Goal: Transaction & Acquisition: Purchase product/service

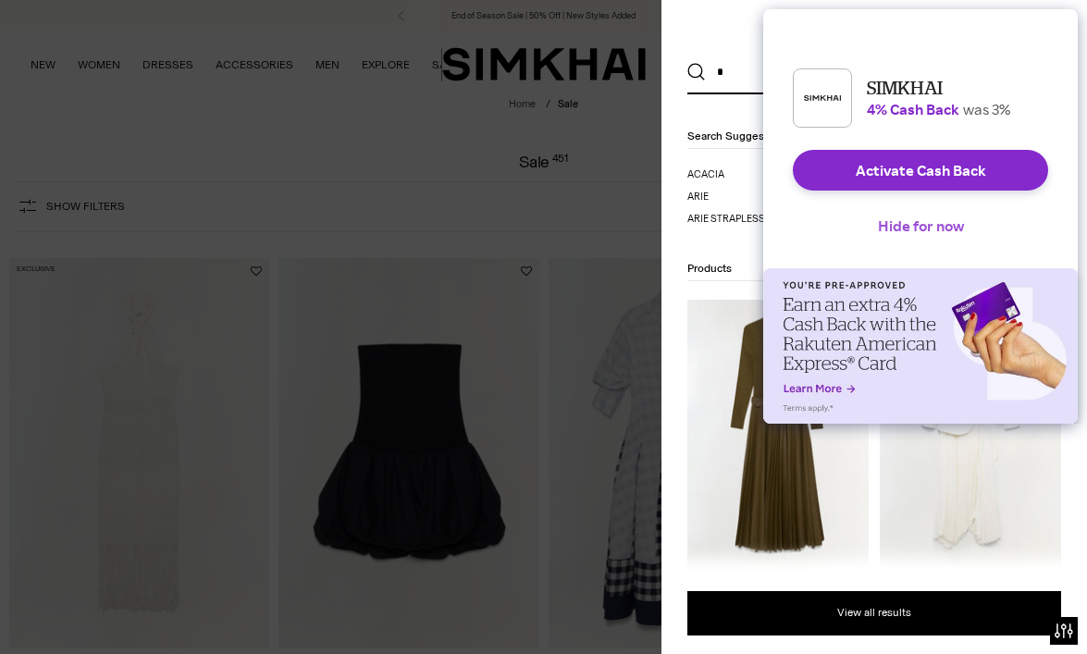
click at [878, 184] on button "Activate Cash Back" at bounding box center [920, 170] width 255 height 41
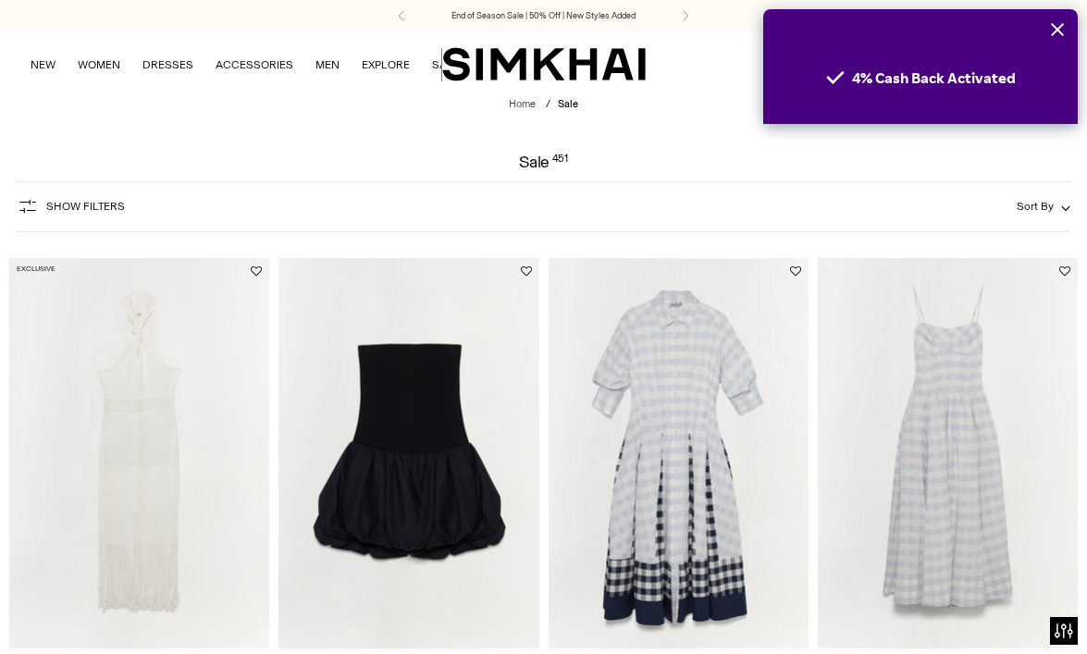
click at [908, 178] on form "Show Filters Show Filters Sort By Recommended Most Popular Newest" at bounding box center [543, 206] width 1087 height 73
click at [1056, 31] on icon "Close" at bounding box center [1057, 29] width 13 height 13
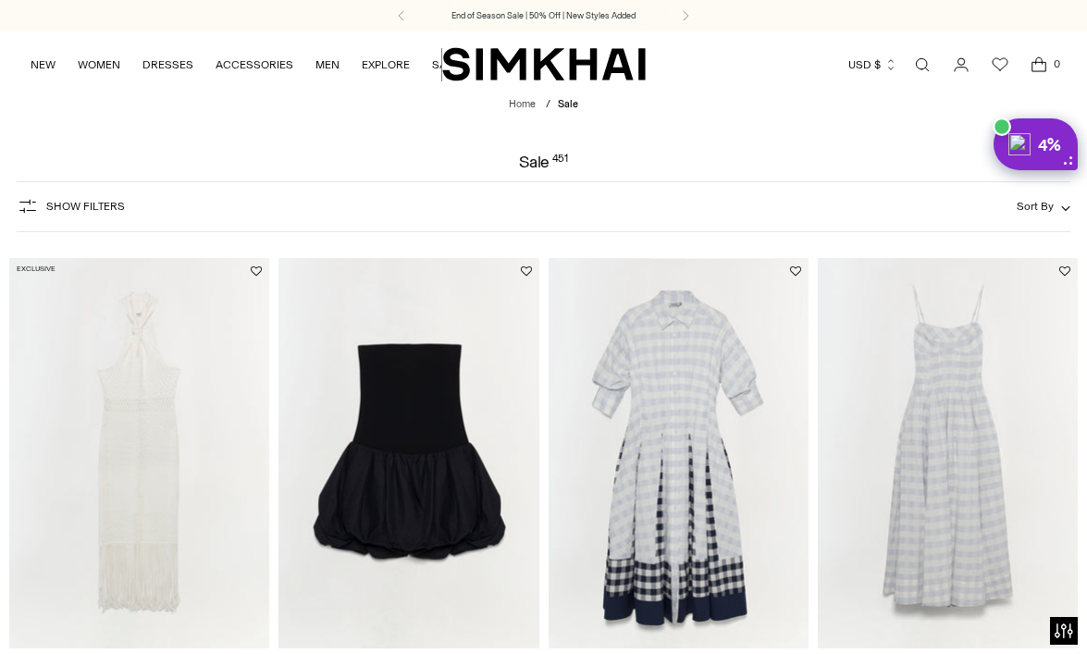
click at [926, 68] on link "Open search modal" at bounding box center [922, 64] width 37 height 37
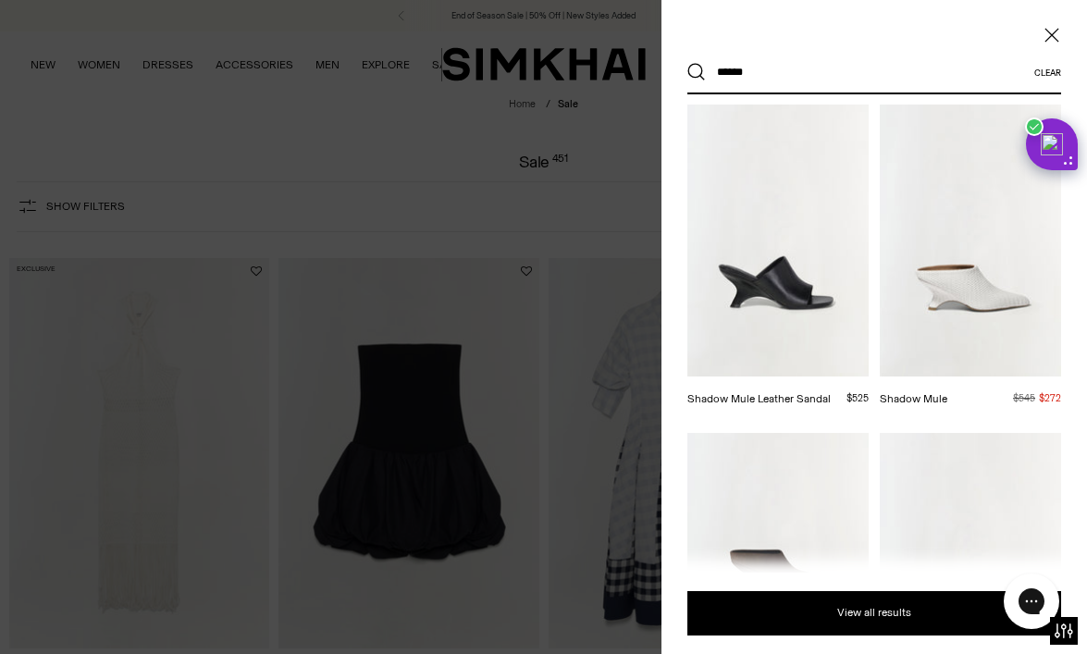
scroll to position [531, 0]
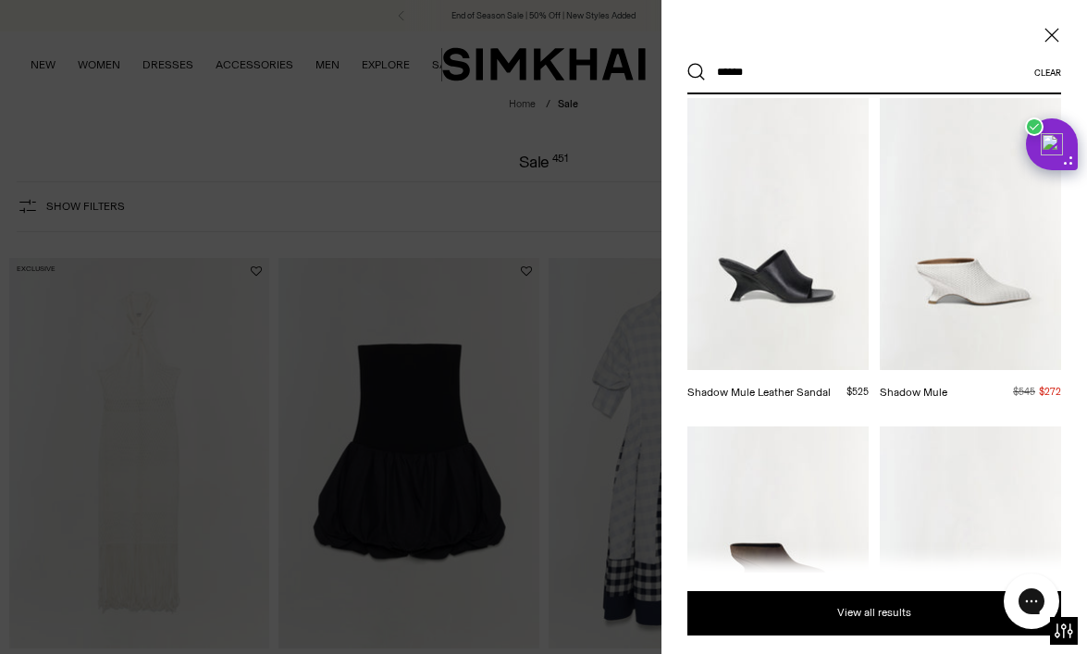
type input "******"
click at [958, 274] on img at bounding box center [969, 234] width 181 height 272
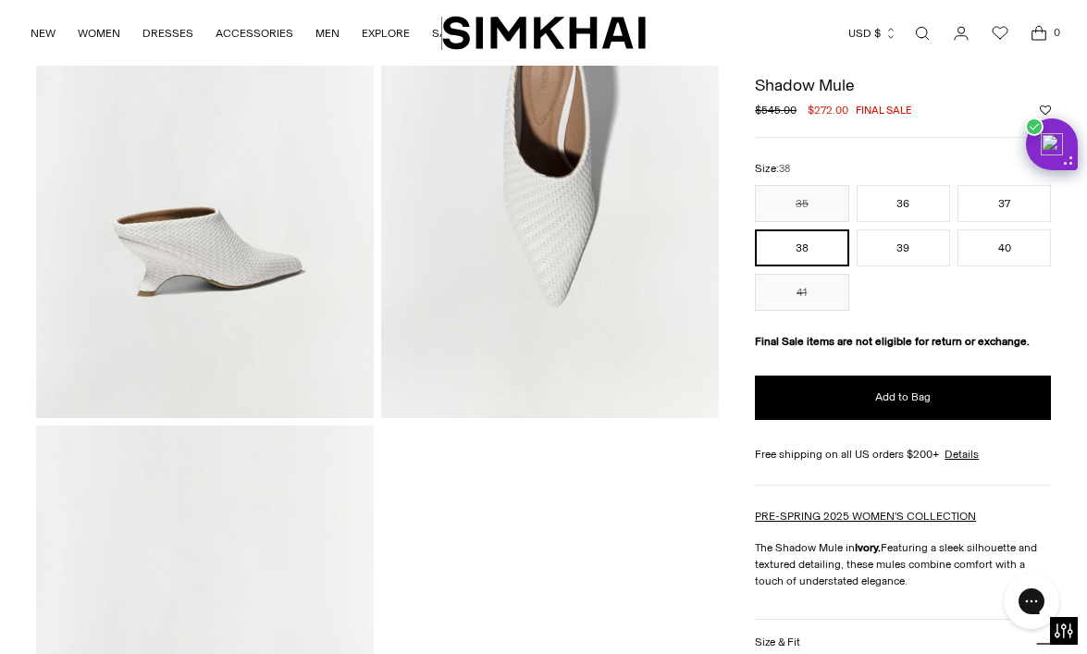
scroll to position [713, 0]
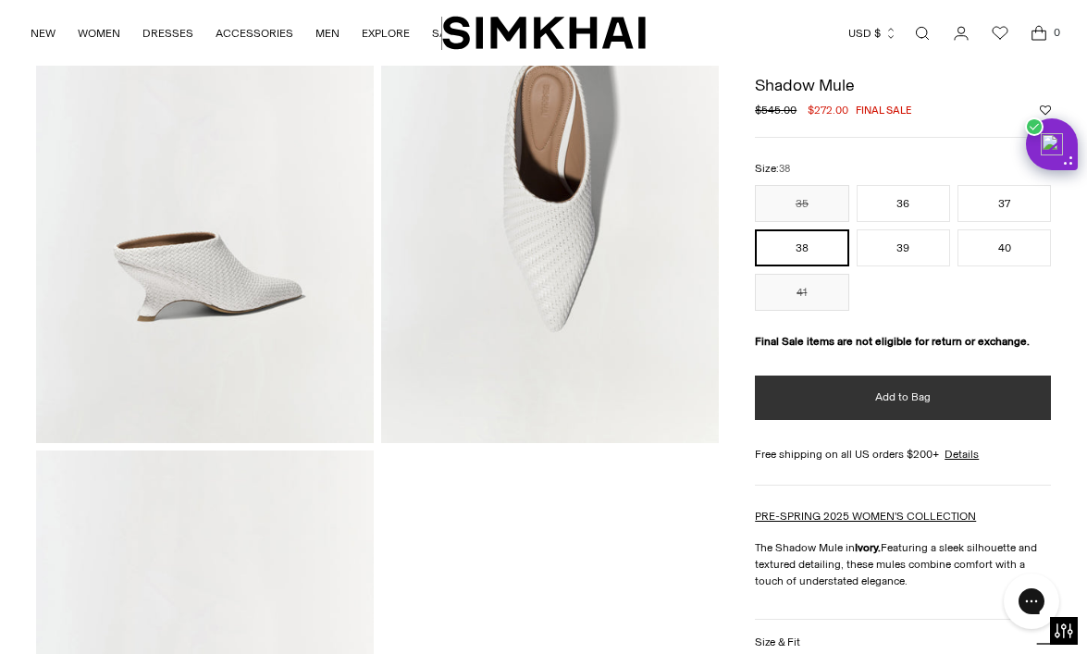
click at [848, 399] on button "Add to Bag" at bounding box center [903, 397] width 296 height 44
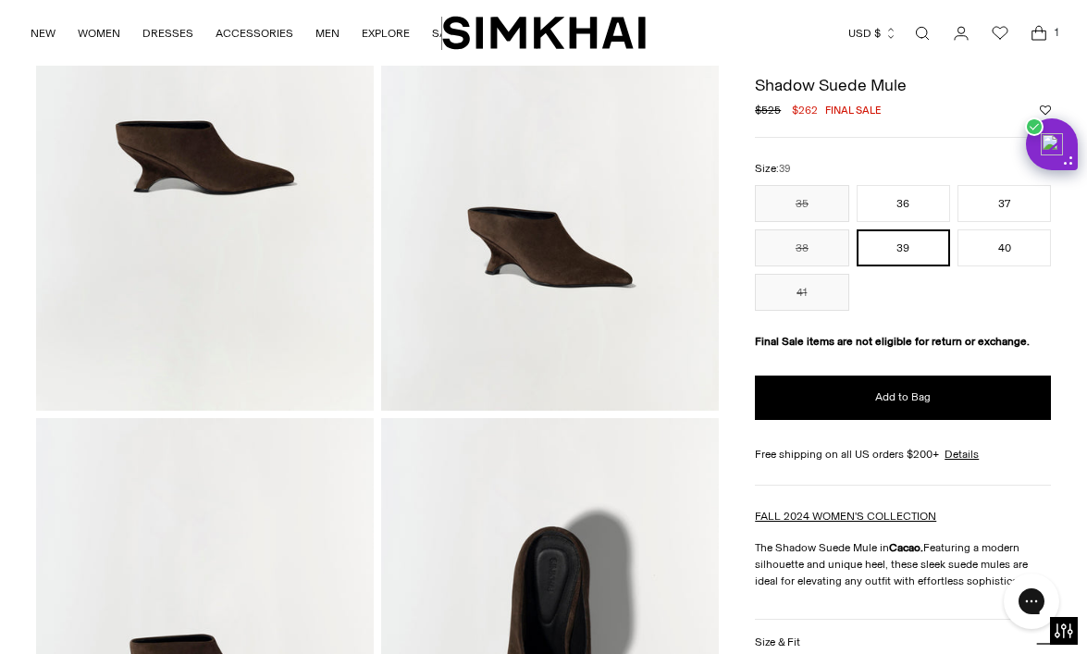
scroll to position [227, 0]
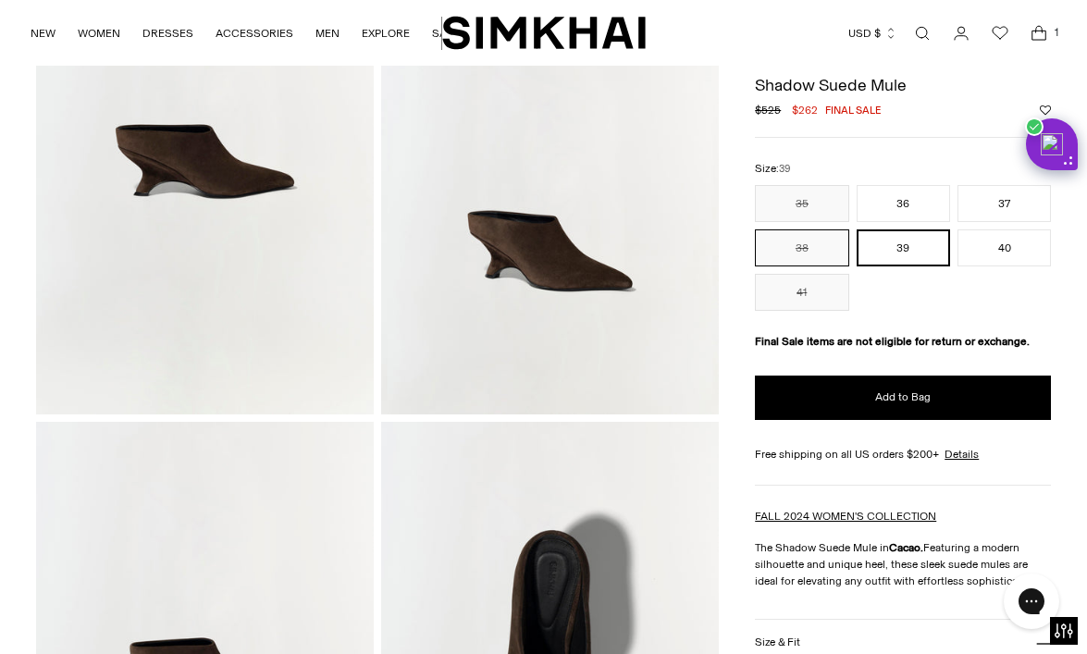
click at [803, 242] on button "38" at bounding box center [801, 247] width 93 height 37
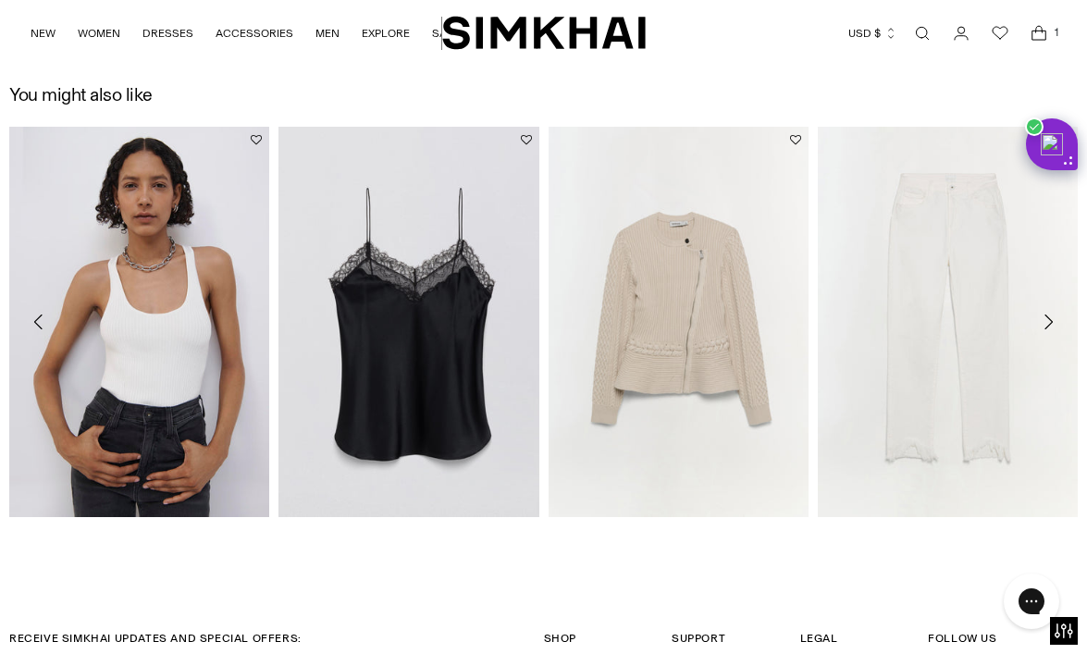
scroll to position [2146, 0]
